Goal: Task Accomplishment & Management: Use online tool/utility

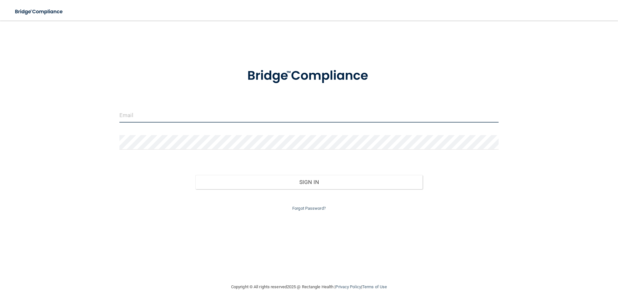
type input "[EMAIL_ADDRESS][DOMAIN_NAME]"
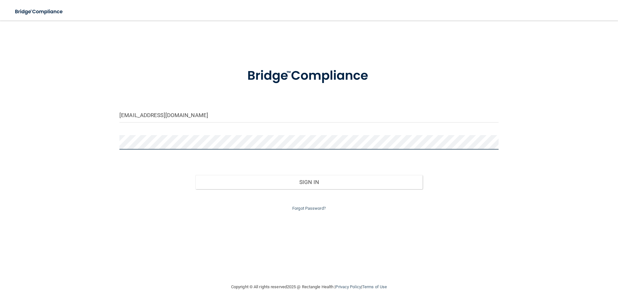
click at [68, 143] on div "[EMAIL_ADDRESS][DOMAIN_NAME] Invalid email/password. You don't have permission …" at bounding box center [309, 152] width 592 height 250
click at [195, 175] on button "Sign In" at bounding box center [308, 182] width 227 height 14
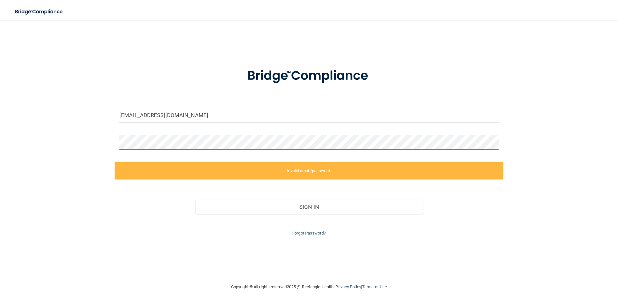
click at [67, 145] on div "[EMAIL_ADDRESS][DOMAIN_NAME] Invalid email/password. You don't have permission …" at bounding box center [309, 152] width 592 height 250
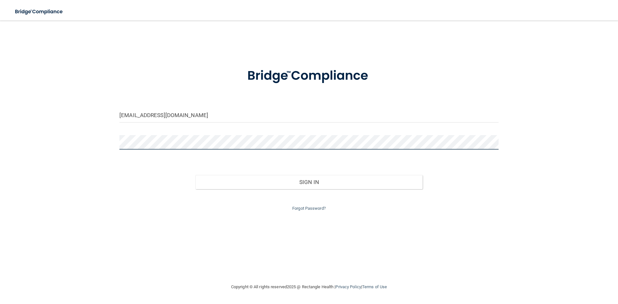
click at [195, 175] on button "Sign In" at bounding box center [308, 182] width 227 height 14
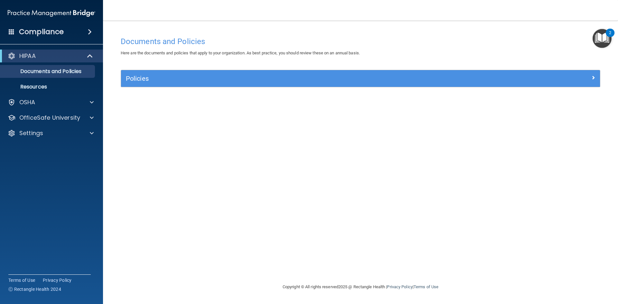
click at [88, 31] on span at bounding box center [90, 32] width 4 height 8
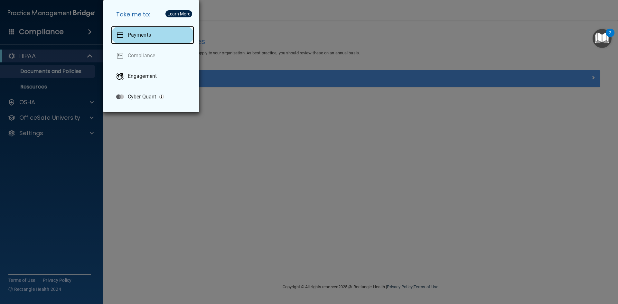
click at [140, 36] on p "Payments" at bounding box center [139, 35] width 23 height 6
